Goal: Navigation & Orientation: Locate item on page

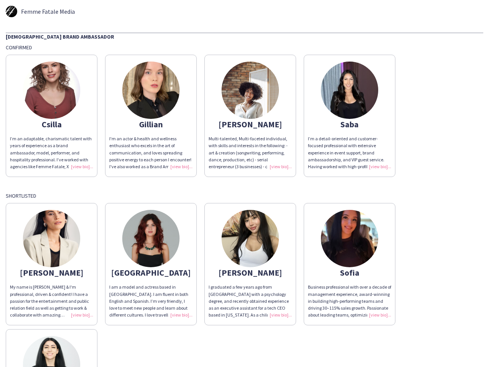
click at [244, 183] on div "[DEMOGRAPHIC_DATA] Brand Ambassador Confirmed Csilla I’m an adaptable, charisma…" at bounding box center [244, 241] width 477 height 419
click at [52, 116] on img at bounding box center [51, 89] width 57 height 57
click at [151, 116] on img at bounding box center [150, 89] width 57 height 57
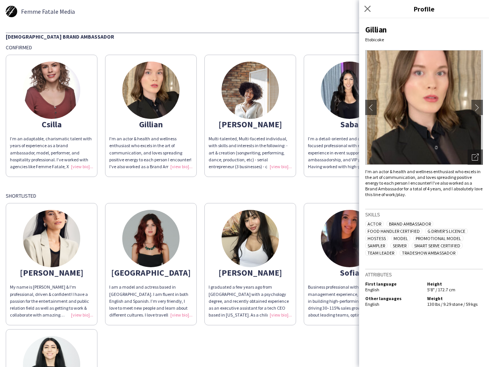
click at [250, 116] on img at bounding box center [249, 89] width 57 height 57
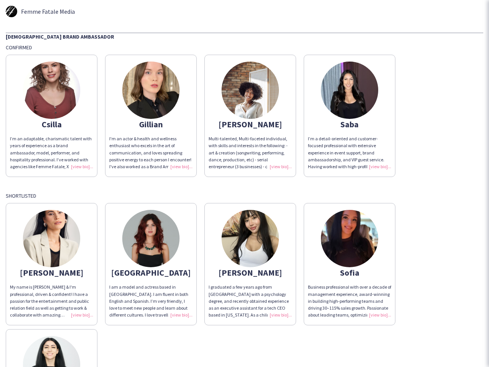
click at [349, 116] on img at bounding box center [349, 89] width 57 height 57
click at [52, 264] on img at bounding box center [51, 238] width 57 height 57
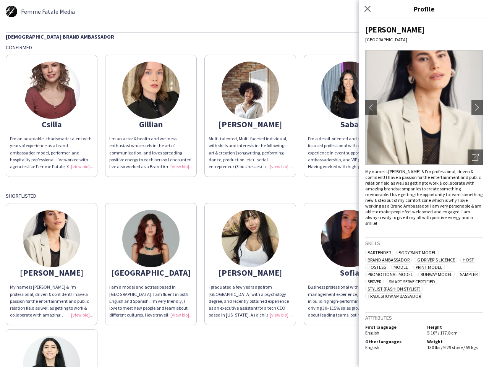
click at [151, 264] on img at bounding box center [150, 238] width 57 height 57
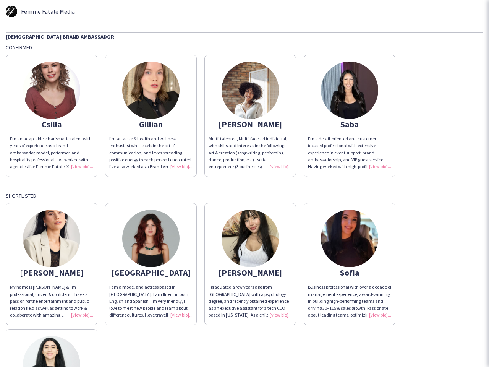
click at [250, 264] on img at bounding box center [249, 238] width 57 height 57
click at [349, 264] on img at bounding box center [349, 238] width 57 height 57
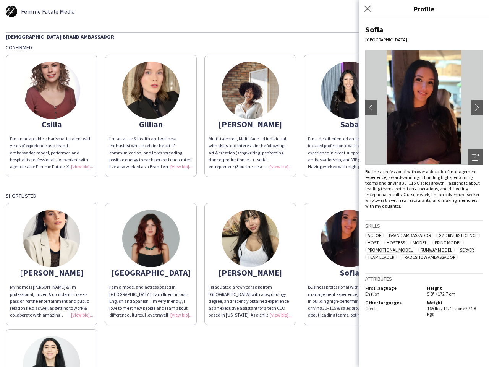
click at [52, 347] on img at bounding box center [51, 364] width 57 height 57
